Goal: Task Accomplishment & Management: Use online tool/utility

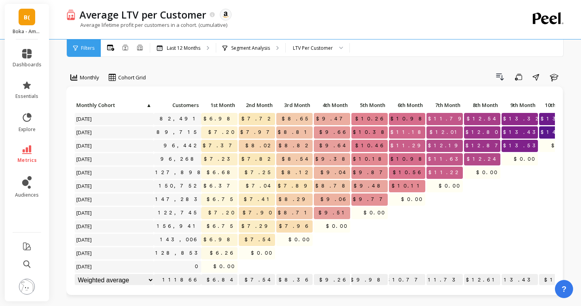
click at [87, 51] on span "Filters" at bounding box center [87, 48] width 13 height 6
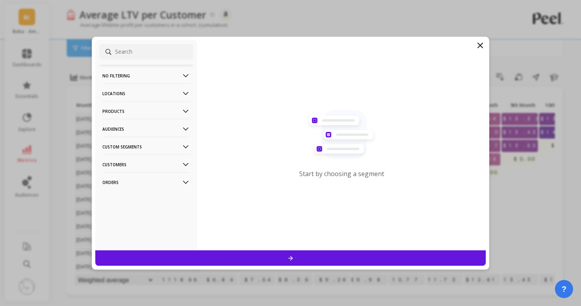
click at [177, 49] on input at bounding box center [146, 52] width 94 height 16
paste input "B083JHCCV2"
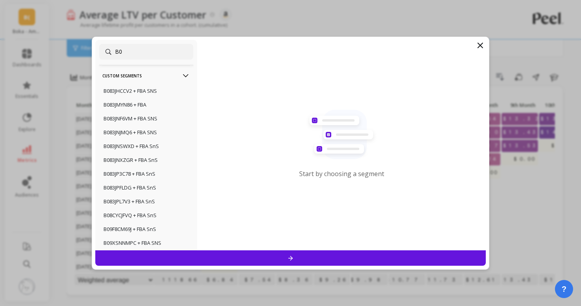
type input "B"
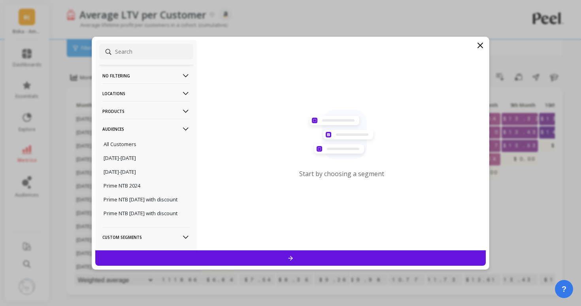
click at [158, 116] on p "Products" at bounding box center [146, 111] width 88 height 20
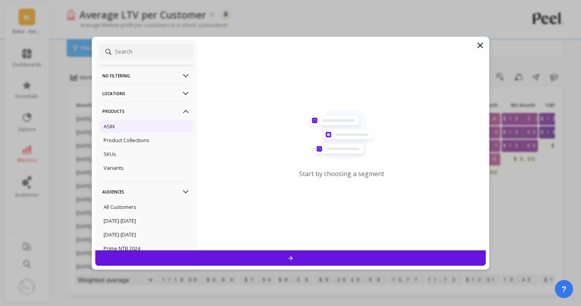
click at [142, 126] on div "ASIN" at bounding box center [146, 126] width 94 height 13
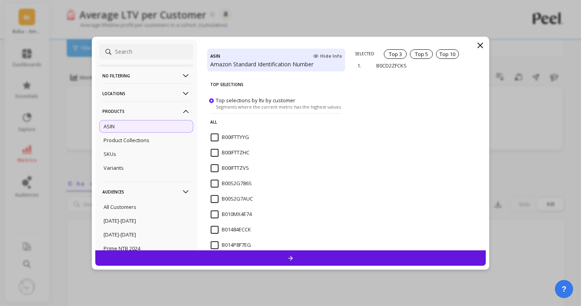
click at [135, 54] on input at bounding box center [146, 52] width 94 height 16
paste input "B083JHCCV2"
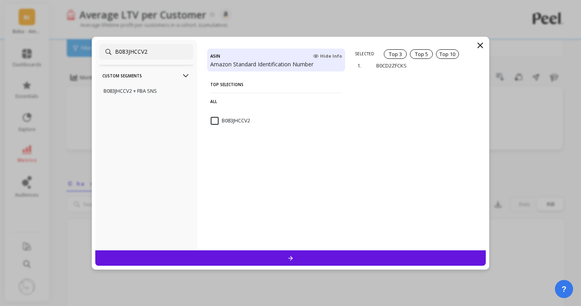
type input "B083JHCCV2"
click at [217, 121] on input "B083JHCCV2" at bounding box center [231, 121] width 40 height 8
click at [461, 60] on p "remove" at bounding box center [463, 61] width 20 height 6
click at [219, 120] on input "B083JHCCV2" at bounding box center [231, 121] width 40 height 8
click at [293, 254] on div at bounding box center [290, 258] width 390 height 15
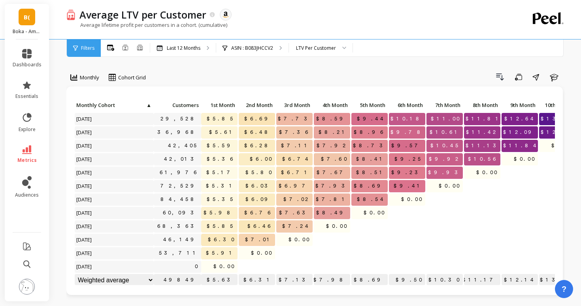
scroll to position [0, 0]
click at [84, 43] on div "Filters" at bounding box center [84, 48] width 34 height 17
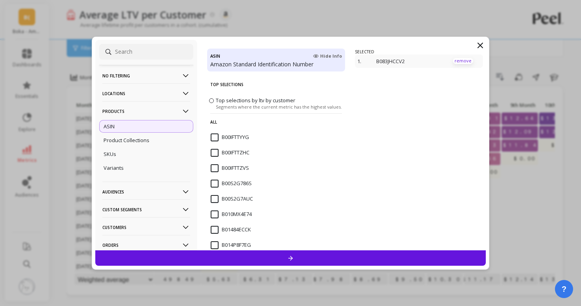
click at [464, 60] on p "remove" at bounding box center [463, 61] width 20 height 6
click at [164, 52] on input at bounding box center [146, 52] width 94 height 16
paste input "B0BSRFKKZJ"
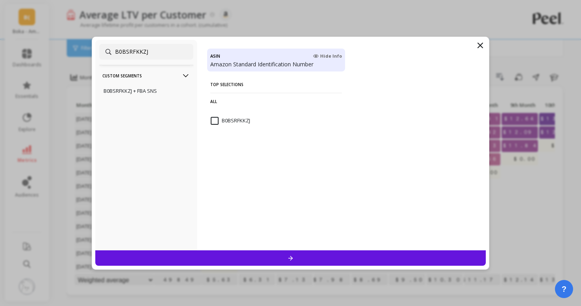
type input "B0BSRFKKZJ"
click at [212, 125] on span "B0BSRFKKZJ" at bounding box center [231, 125] width 40 height 17
click at [297, 257] on div at bounding box center [290, 258] width 390 height 15
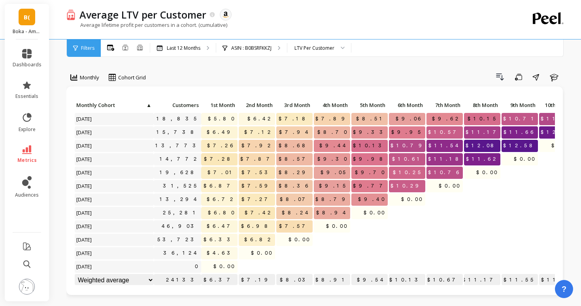
click at [27, 149] on icon at bounding box center [26, 149] width 9 height 9
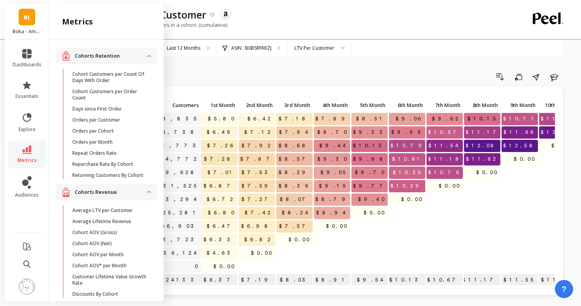
scroll to position [512, 0]
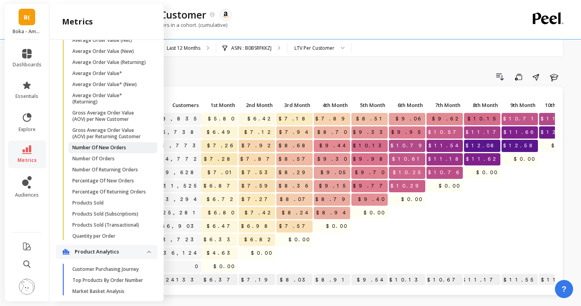
click at [95, 148] on p "Number Of New Orders" at bounding box center [99, 148] width 54 height 6
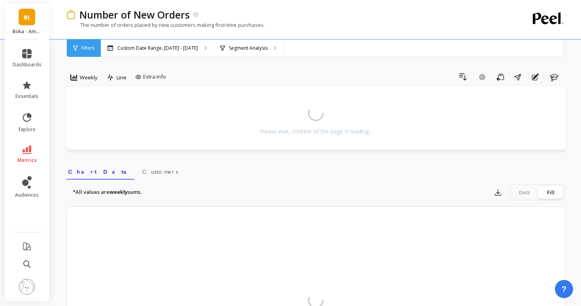
click at [90, 51] on div "Filters" at bounding box center [84, 48] width 34 height 17
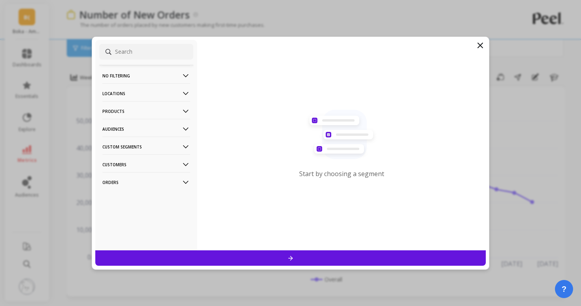
click at [143, 112] on p "Products" at bounding box center [146, 111] width 88 height 20
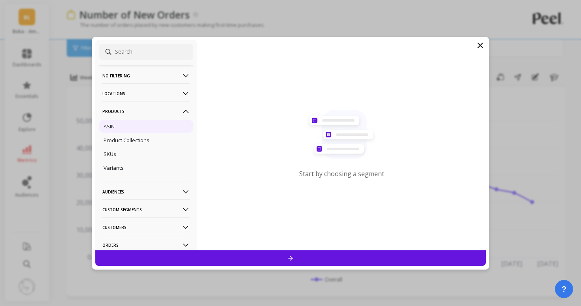
click at [138, 129] on div "ASIN" at bounding box center [146, 126] width 94 height 13
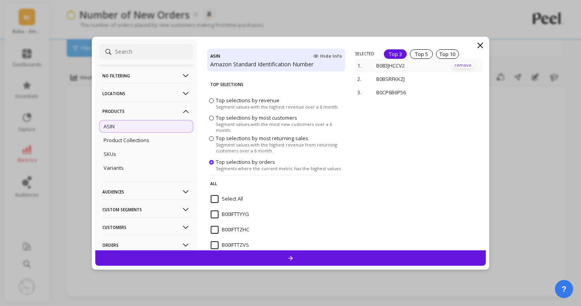
click at [459, 64] on p "remove" at bounding box center [463, 65] width 20 height 6
click at [460, 60] on p "remove" at bounding box center [463, 61] width 20 height 6
click at [464, 58] on p "remove" at bounding box center [463, 61] width 20 height 6
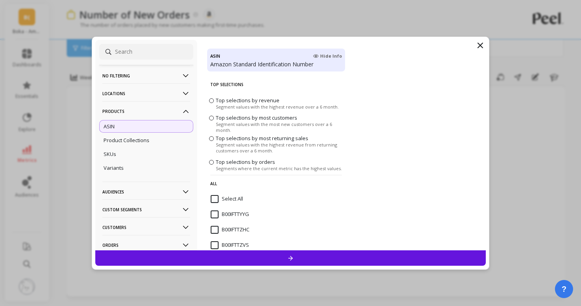
click at [167, 54] on input at bounding box center [146, 52] width 94 height 16
paste input "B083JHCCV2"
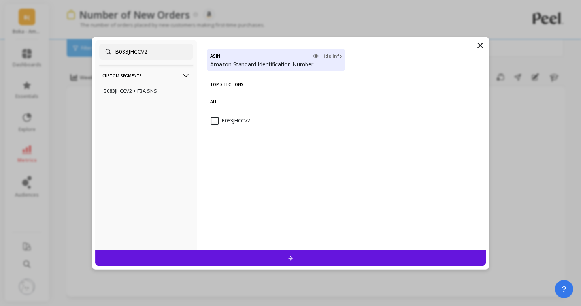
type input "B083JHCCV2"
click at [213, 121] on input "B083JHCCV2" at bounding box center [231, 121] width 40 height 8
click at [260, 261] on div at bounding box center [290, 258] width 390 height 15
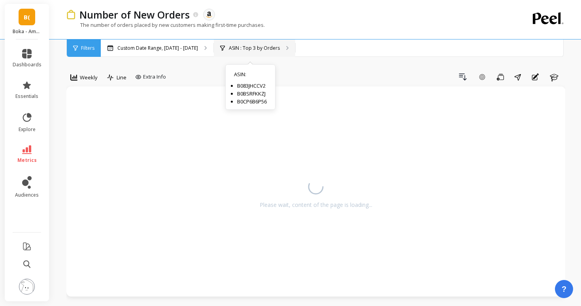
click at [245, 49] on p "ASIN : Top 3 by Orders" at bounding box center [254, 48] width 51 height 6
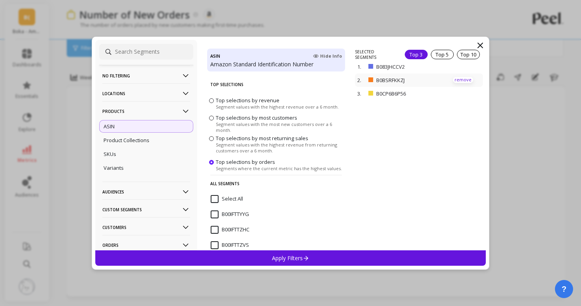
click at [461, 77] on p "remove" at bounding box center [463, 80] width 20 height 6
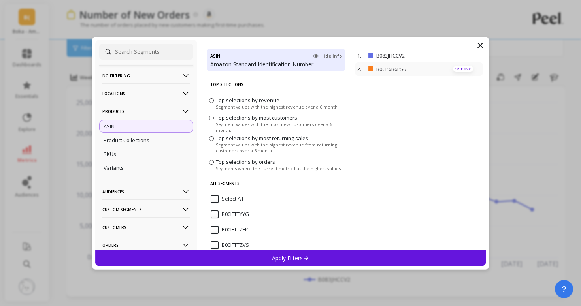
click at [463, 70] on p "remove" at bounding box center [463, 69] width 20 height 6
click at [330, 260] on div "Apply Filters" at bounding box center [290, 258] width 390 height 15
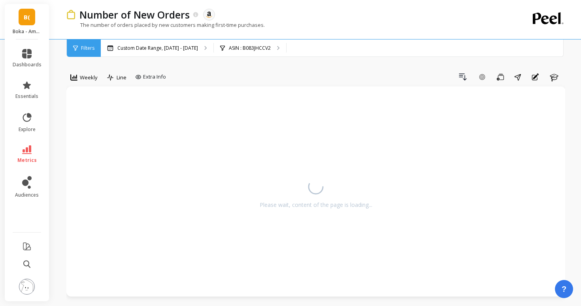
click at [80, 77] on span "Weekly" at bounding box center [89, 78] width 18 height 8
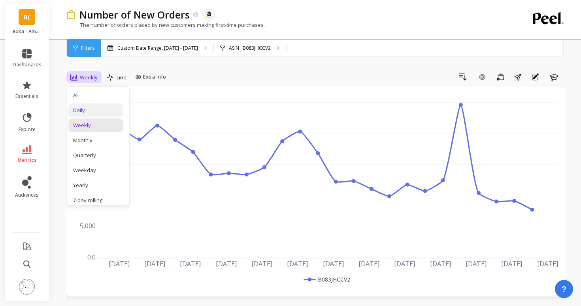
click at [88, 109] on div "Daily" at bounding box center [95, 111] width 45 height 8
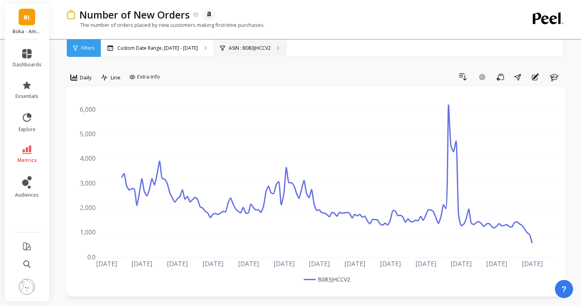
click at [229, 45] on p "ASIN : B083JHCCV2" at bounding box center [250, 48] width 42 height 6
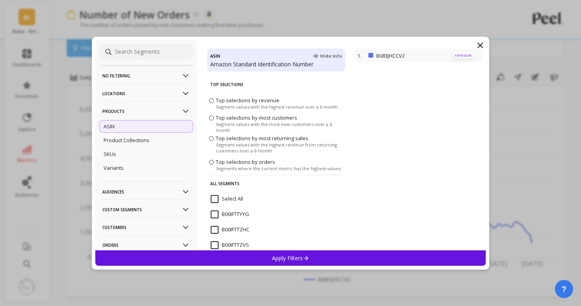
click at [457, 55] on p "remove" at bounding box center [463, 56] width 20 height 6
click at [165, 53] on input at bounding box center [146, 52] width 94 height 16
paste input "B0BSRFKKZJ"
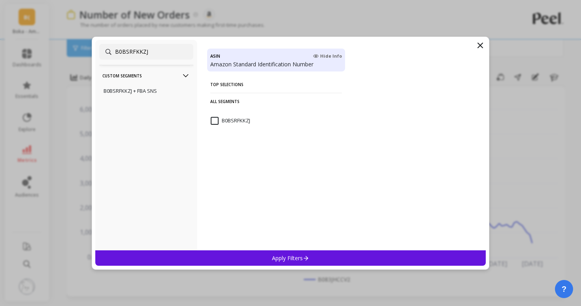
type input "B0BSRFKKZJ"
click at [214, 119] on input "B0BSRFKKZJ" at bounding box center [231, 121] width 40 height 8
click at [282, 260] on p "Apply Filters" at bounding box center [291, 258] width 38 height 8
